Goal: Information Seeking & Learning: Learn about a topic

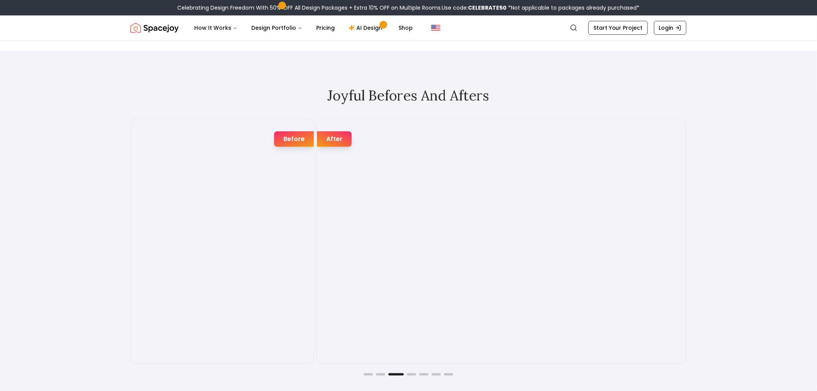
scroll to position [1286, 0]
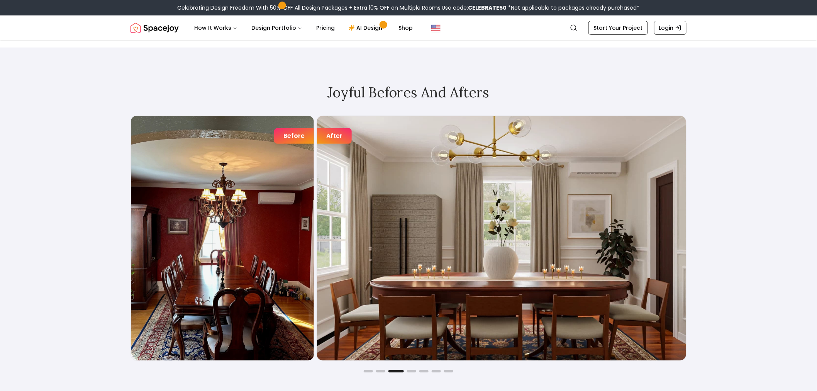
click at [421, 140] on div "Before After" at bounding box center [408, 237] width 556 height 245
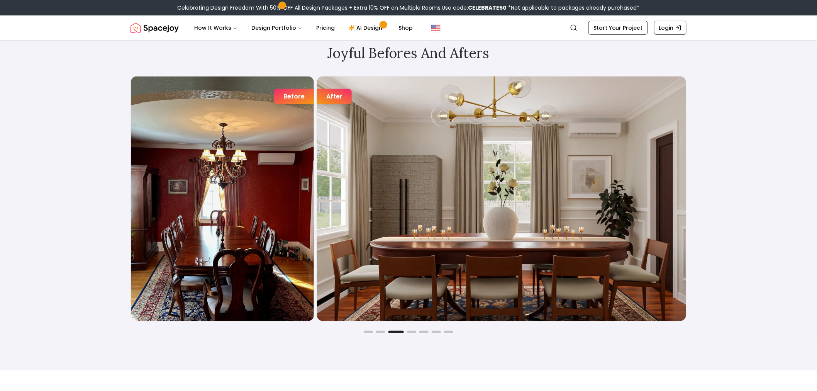
scroll to position [1329, 0]
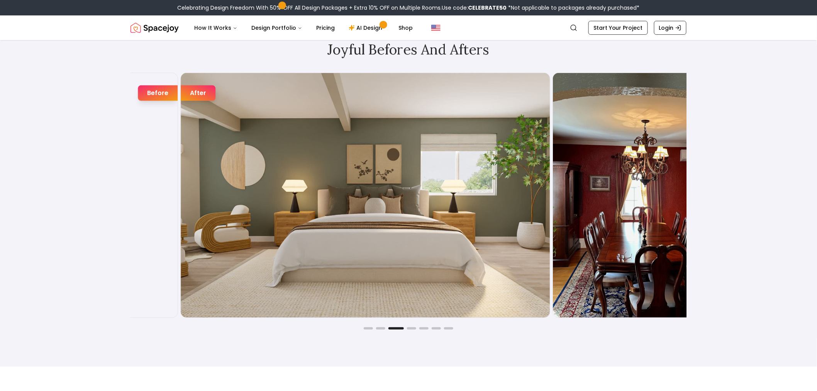
click at [755, 157] on div "Joyful Befores and Afters Before After Before After Before After Before After B…" at bounding box center [408, 186] width 817 height 362
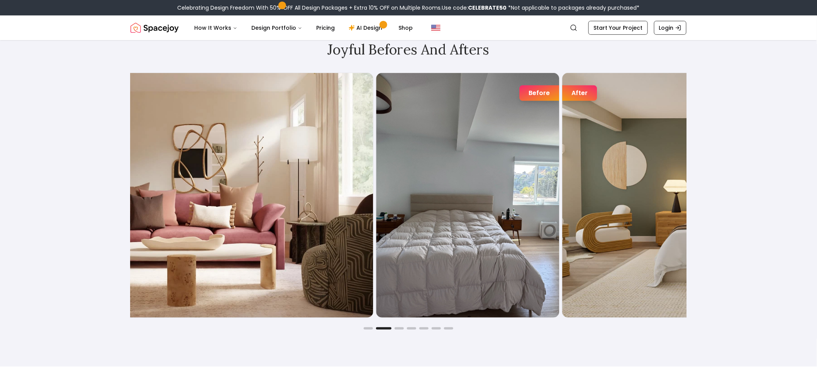
click at [721, 183] on div "Joyful Befores and Afters Before After Before After Before After Before After B…" at bounding box center [408, 186] width 817 height 362
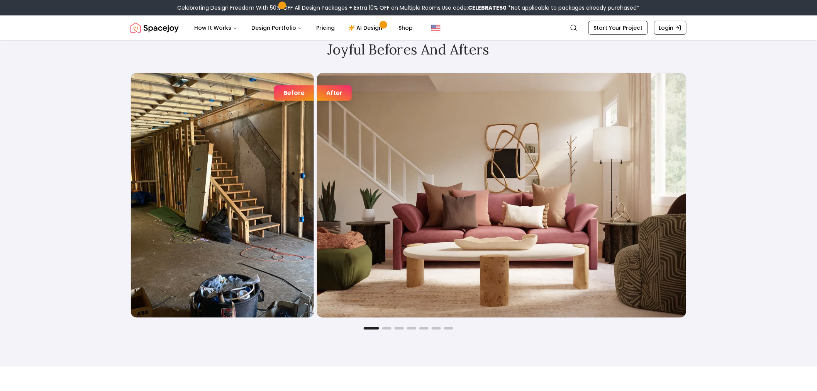
click at [668, 186] on img "1 / 7" at bounding box center [501, 195] width 369 height 244
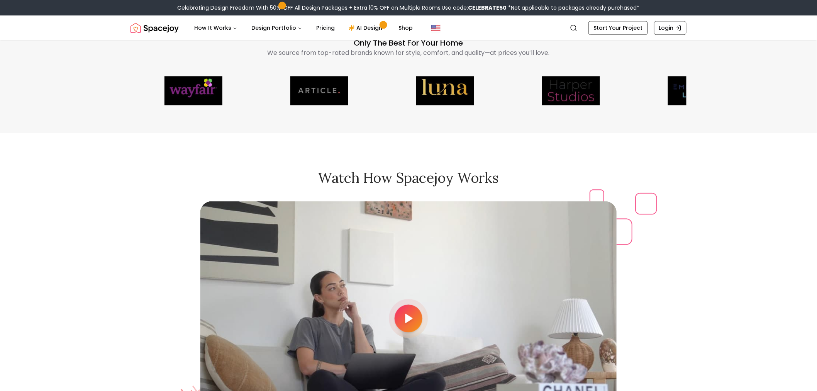
scroll to position [2144, 0]
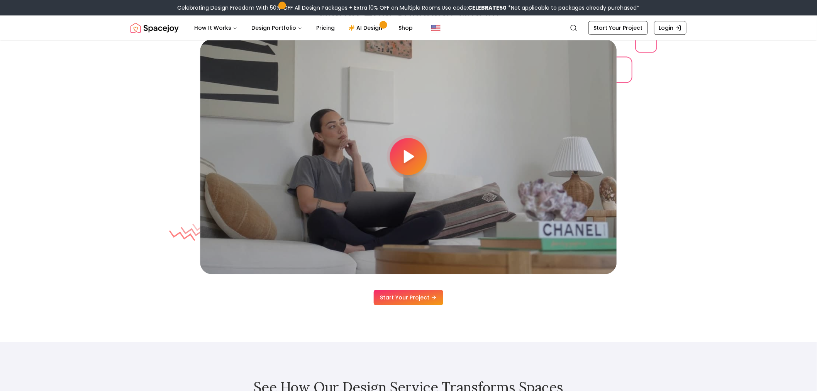
click at [414, 153] on icon at bounding box center [408, 156] width 15 height 15
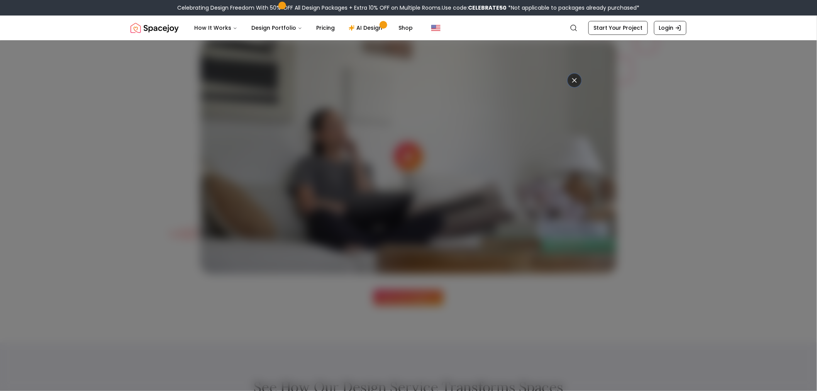
click at [571, 78] on icon at bounding box center [574, 80] width 8 height 8
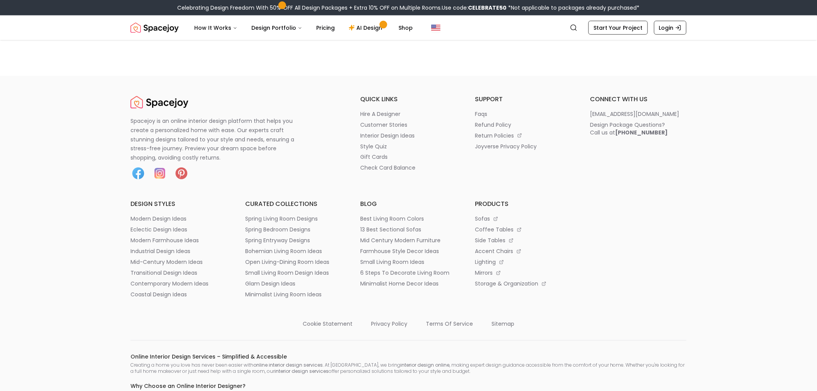
scroll to position [4119, 0]
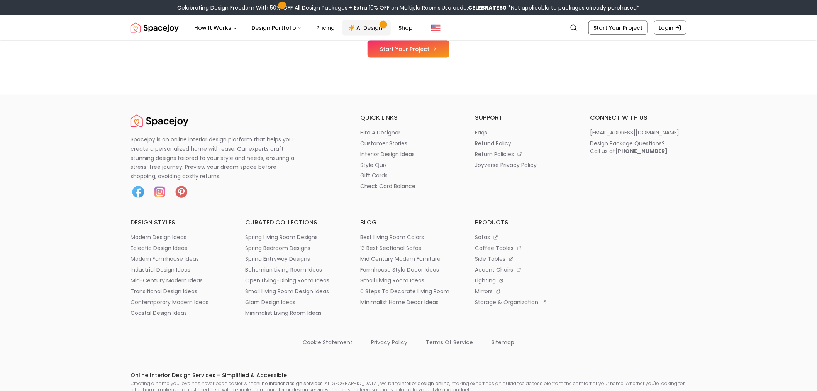
click at [366, 30] on link "AI Design" at bounding box center [366, 27] width 48 height 15
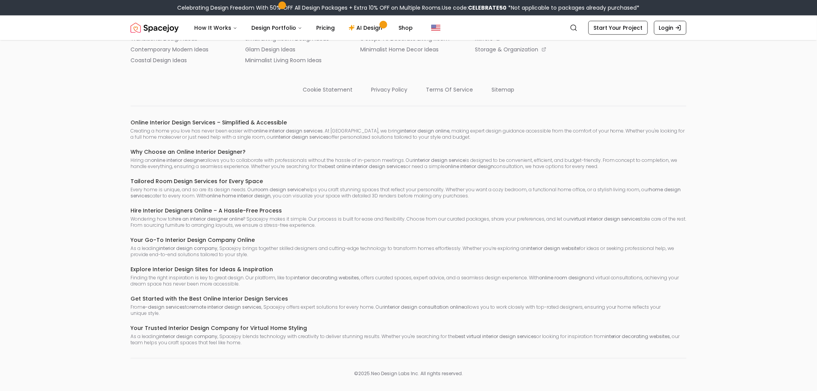
scroll to position [1479, 0]
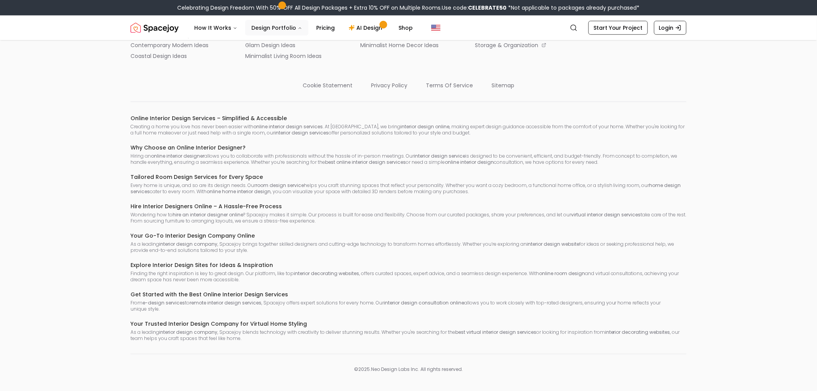
click at [265, 27] on button "Design Portfolio" at bounding box center [276, 27] width 63 height 15
click at [298, 29] on icon "Main" at bounding box center [300, 28] width 5 height 5
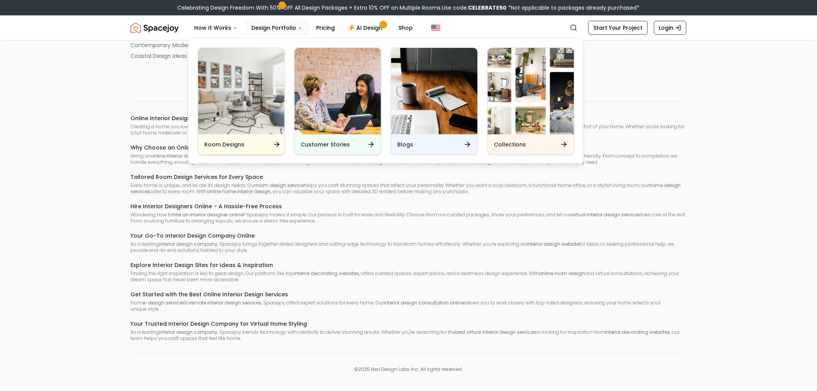
click at [228, 108] on img "Main" at bounding box center [241, 91] width 86 height 86
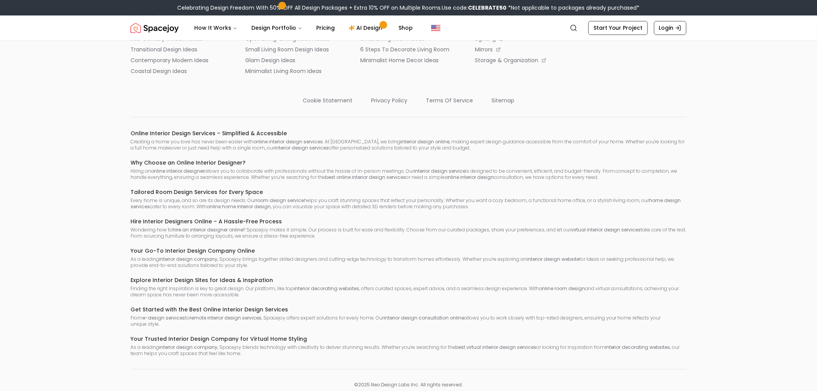
scroll to position [4439, 0]
